Goal: Navigation & Orientation: Find specific page/section

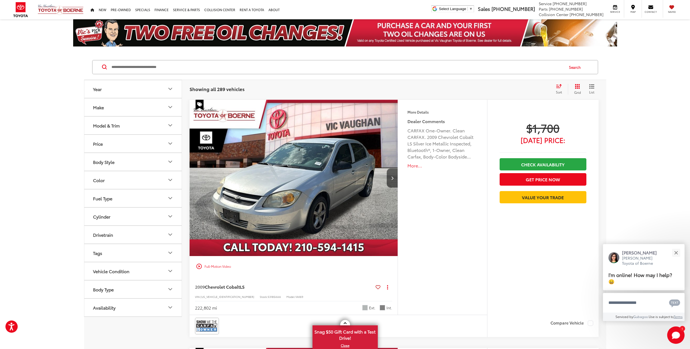
click at [555, 89] on div "Sort" at bounding box center [560, 89] width 15 height 11
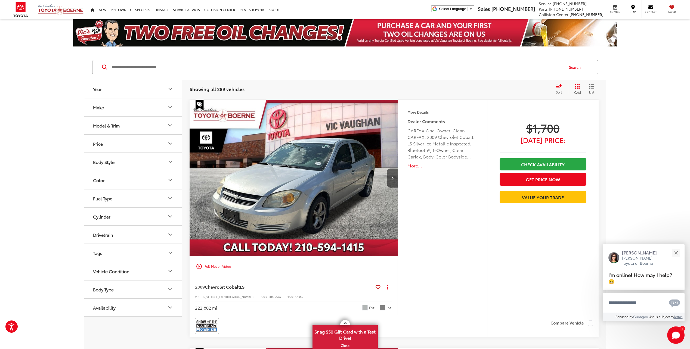
click at [590, 88] on icon "List View" at bounding box center [592, 87] width 4 height 4
click at [592, 87] on icon "List View" at bounding box center [591, 86] width 5 height 5
click at [593, 87] on icon "List View" at bounding box center [591, 86] width 5 height 5
click at [575, 89] on icon "Grid View" at bounding box center [577, 86] width 5 height 5
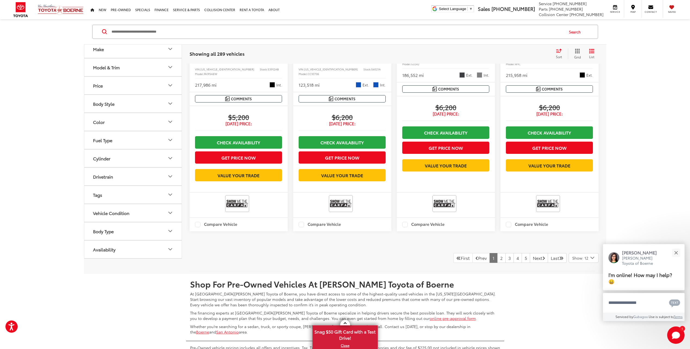
scroll to position [865, 0]
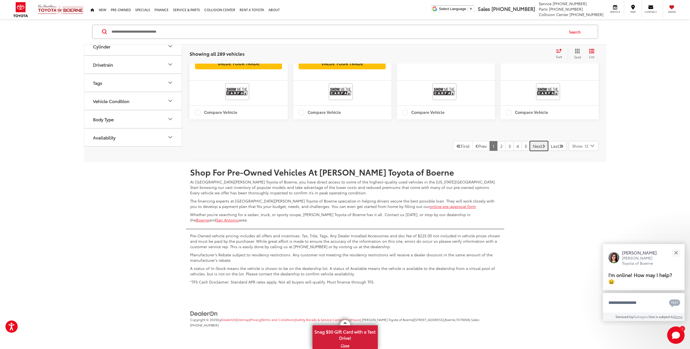
click at [535, 150] on link "Next" at bounding box center [539, 146] width 18 height 10
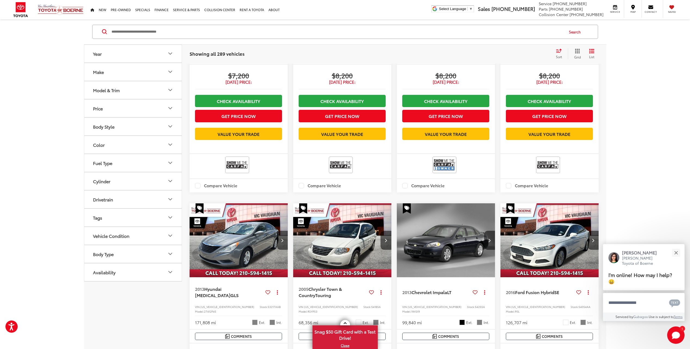
scroll to position [35, 0]
